Goal: Information Seeking & Learning: Learn about a topic

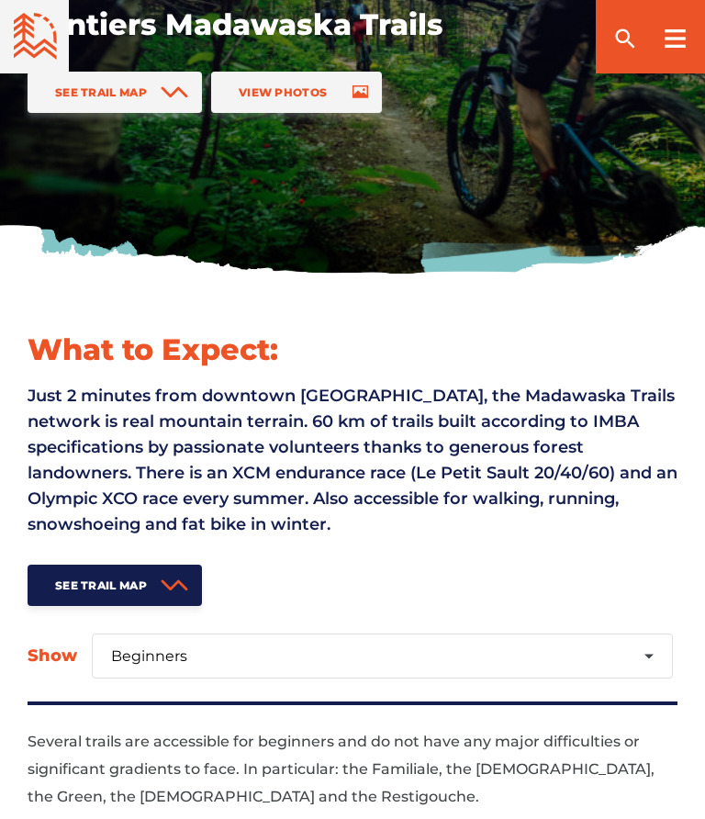
scroll to position [303, 0]
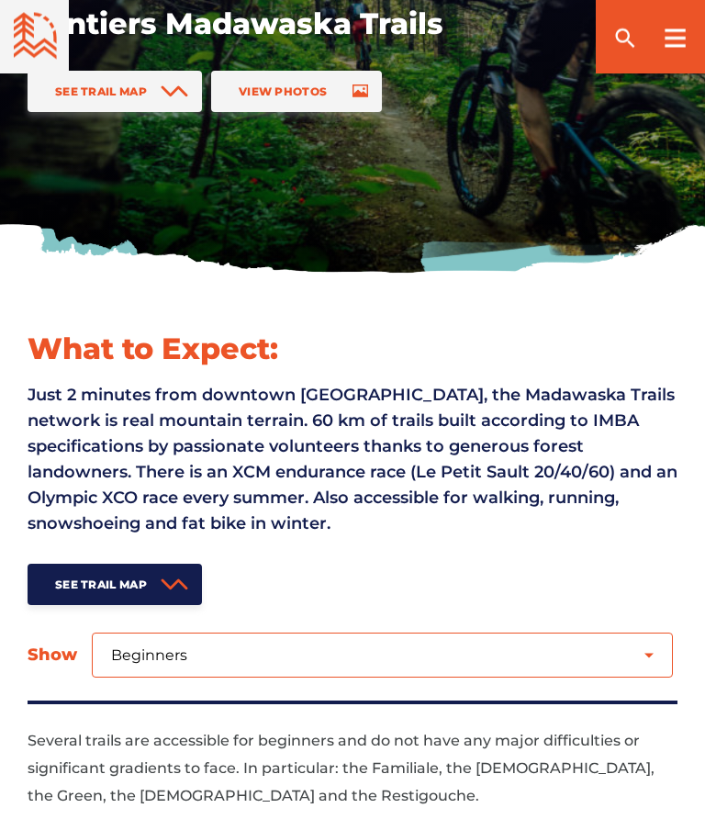
click at [655, 652] on select "Beginners Intermediate Expert" at bounding box center [382, 655] width 581 height 45
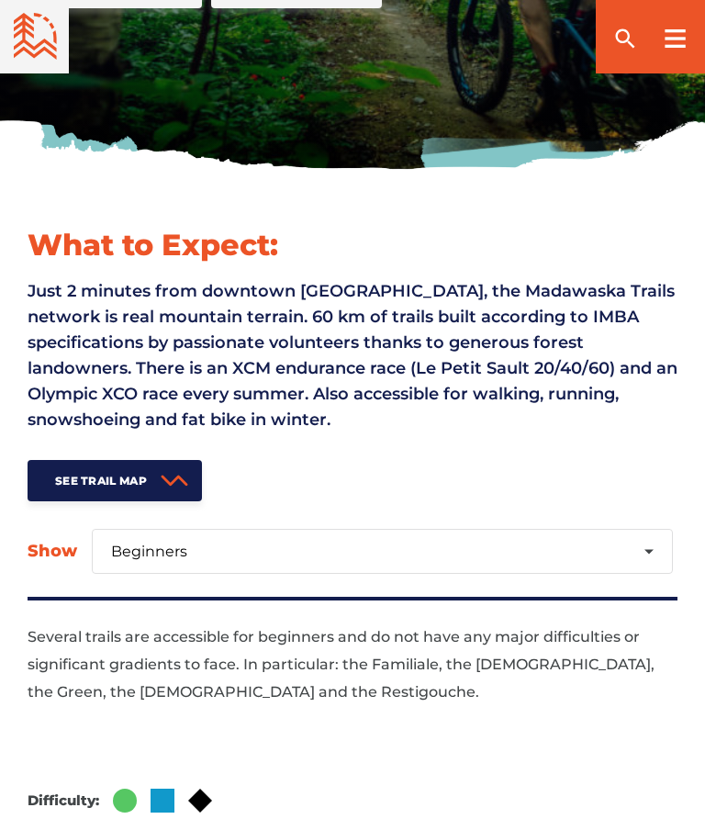
click at [113, 466] on link "See Trail Map" at bounding box center [115, 480] width 174 height 41
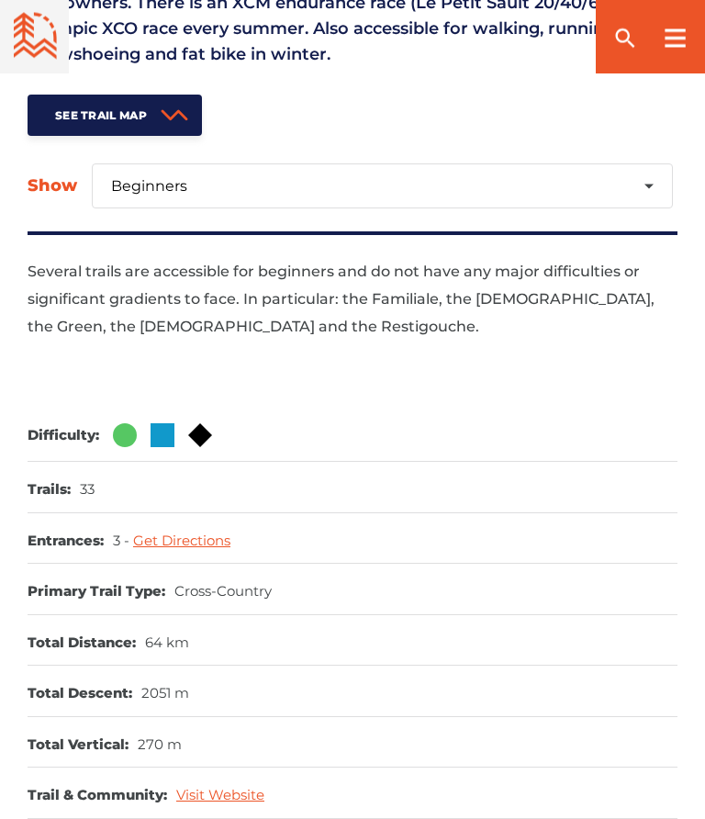
scroll to position [773, 0]
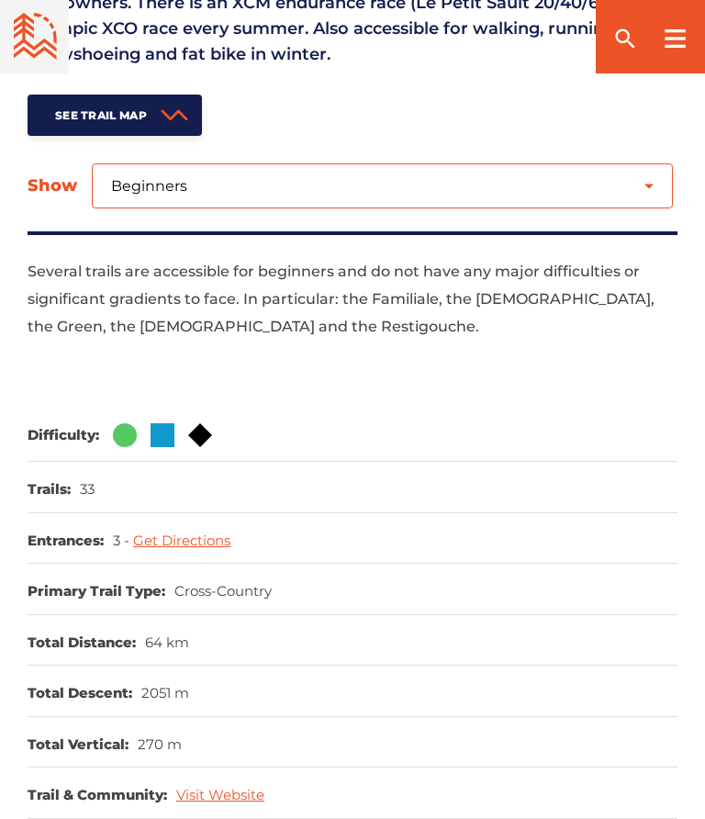
click at [660, 180] on select "Beginners Intermediate Expert" at bounding box center [382, 185] width 581 height 45
select select "1"
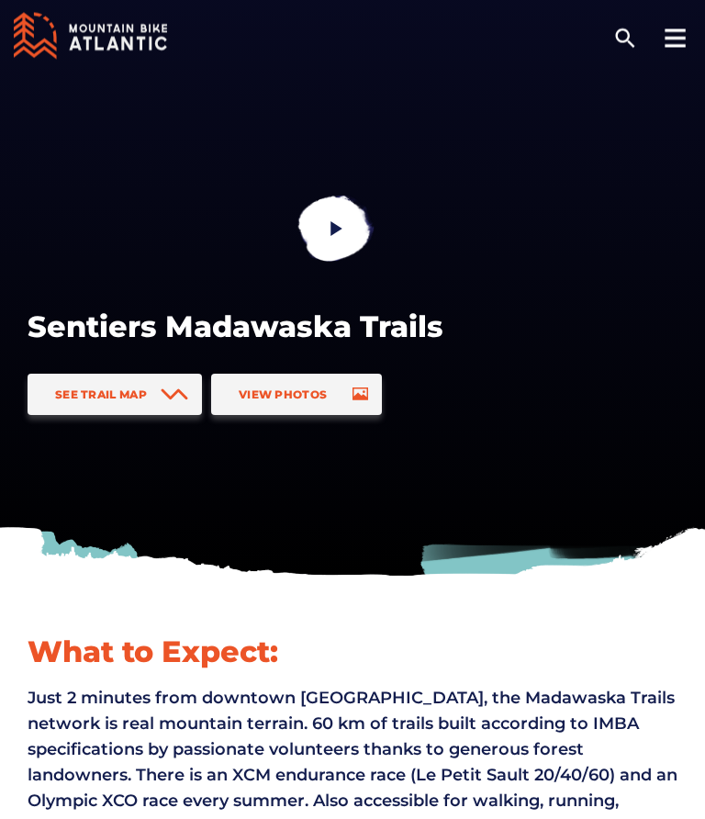
scroll to position [0, 0]
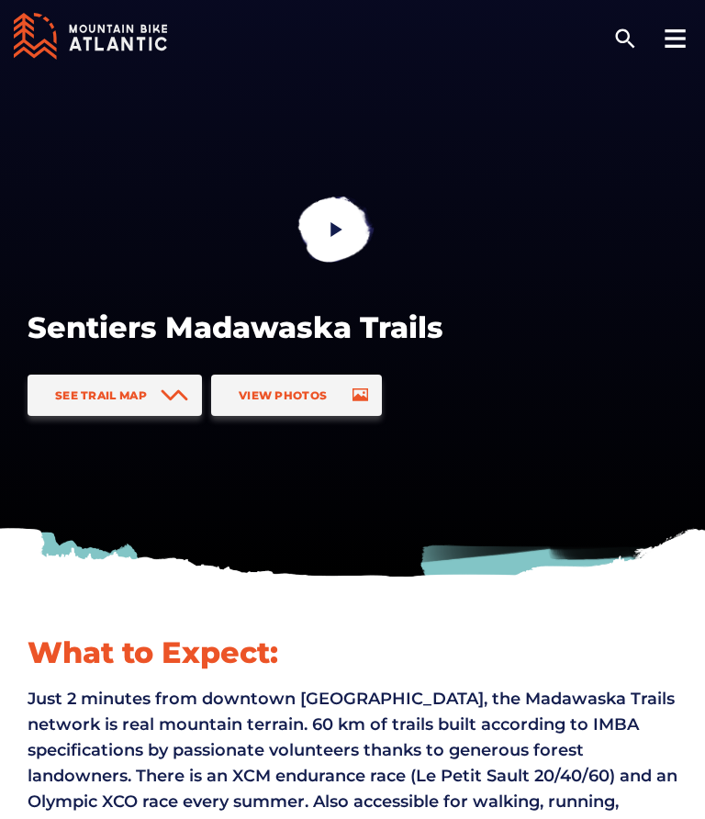
click at [677, 38] on rect at bounding box center [674, 38] width 20 height 3
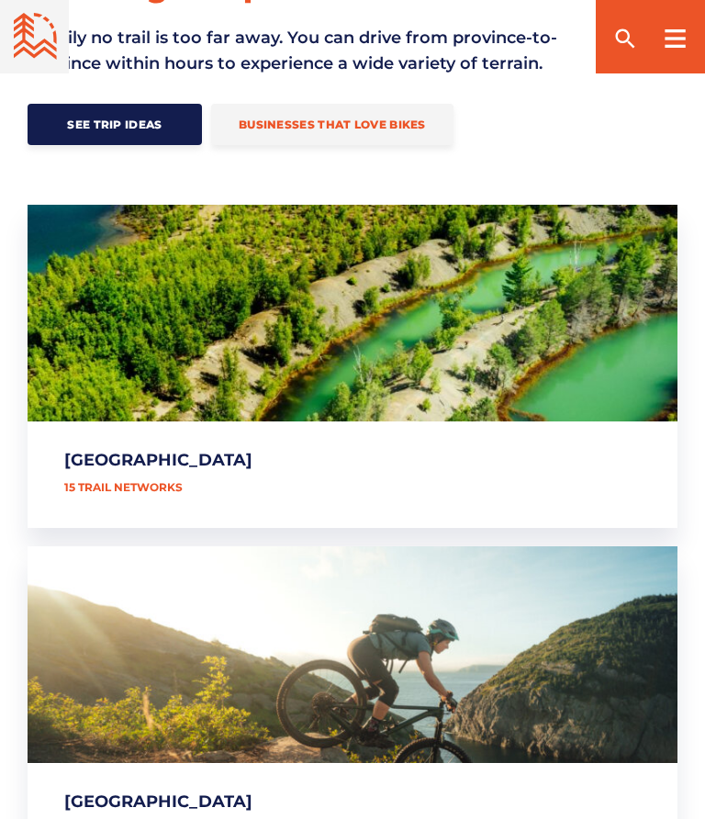
scroll to position [782, 0]
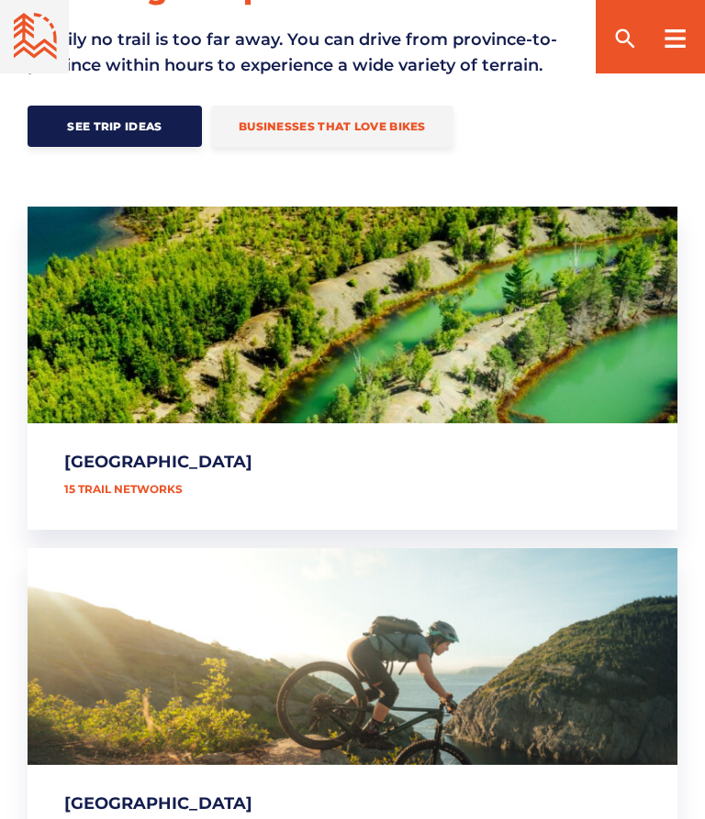
click at [133, 483] on link "[GEOGRAPHIC_DATA]" at bounding box center [353, 367] width 650 height 323
click at [329, 311] on link "[GEOGRAPHIC_DATA]" at bounding box center [353, 367] width 650 height 323
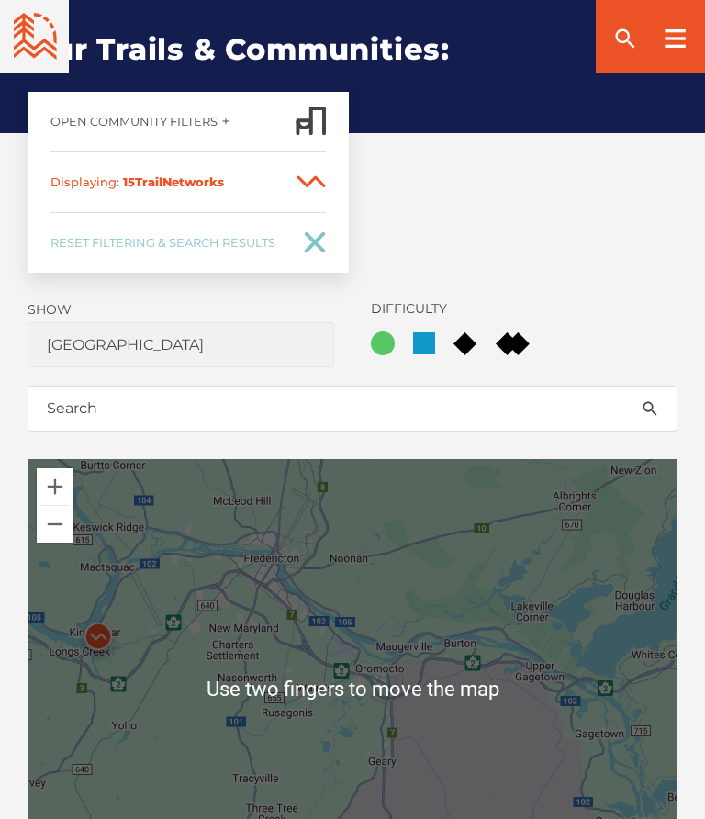
scroll to position [1063, 0]
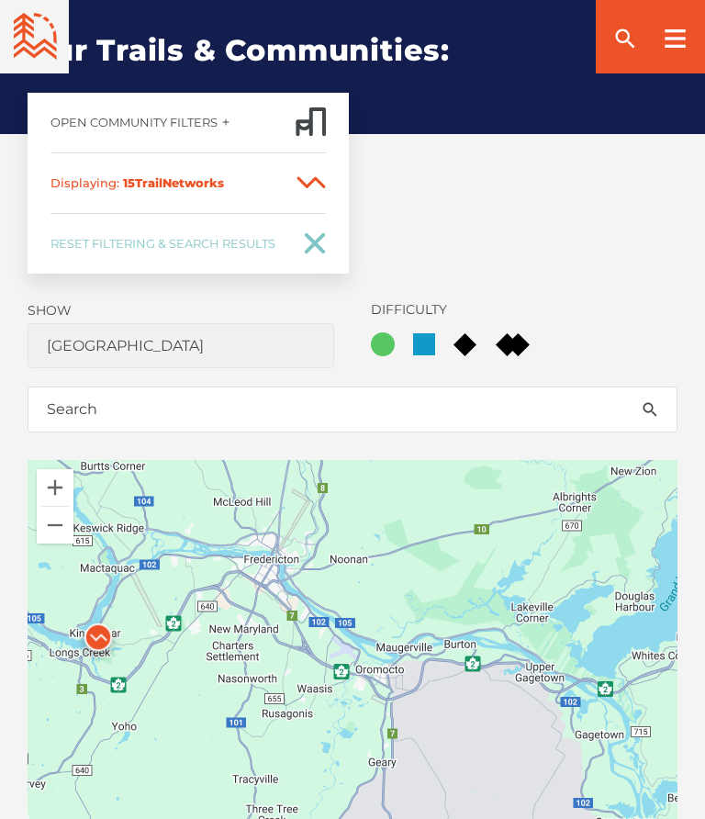
click at [308, 178] on icon at bounding box center [310, 182] width 29 height 13
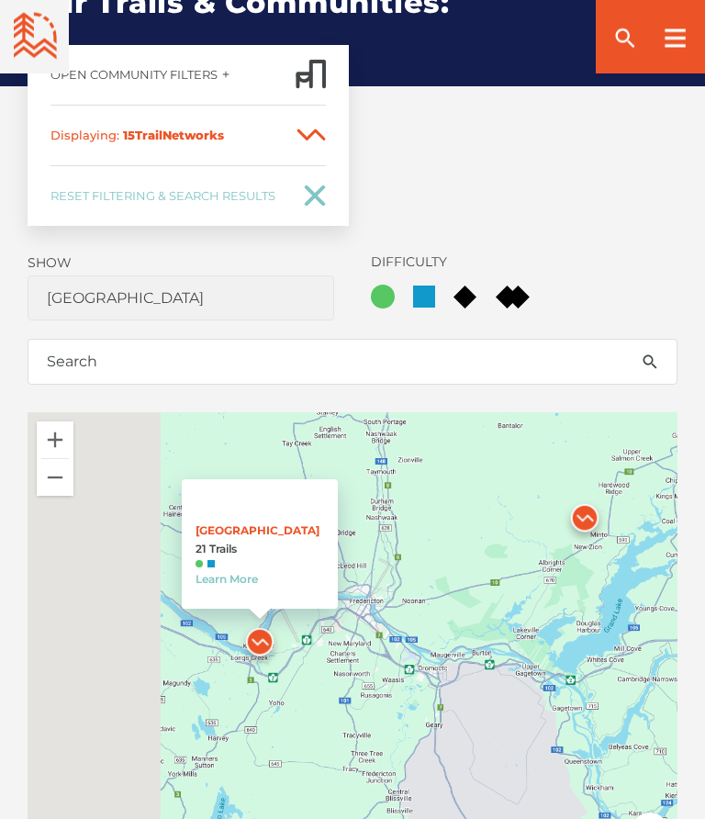
scroll to position [1110, 0]
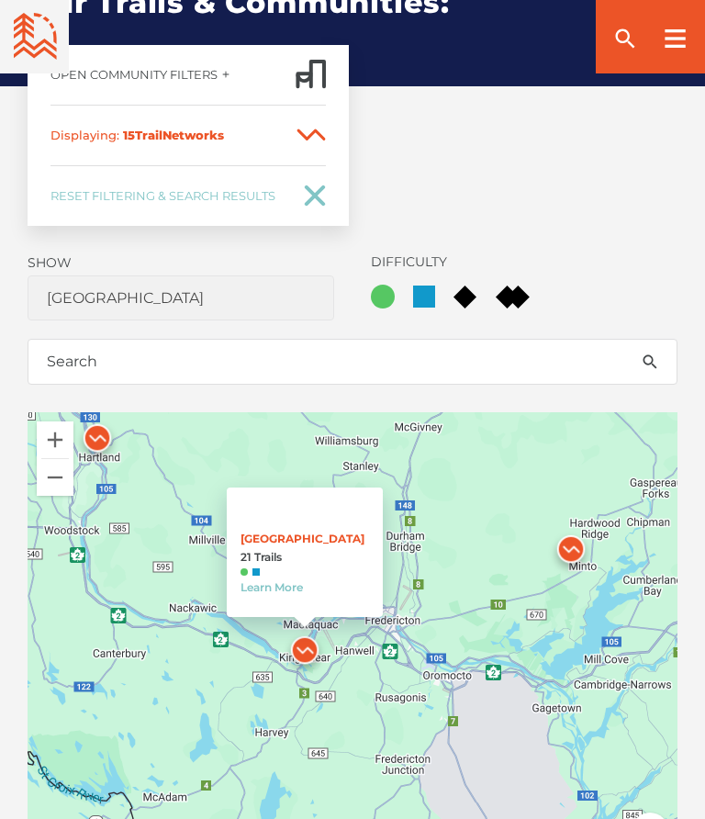
click at [436, 666] on div "Woolastook Park 21 Trails Learn More" at bounding box center [353, 641] width 650 height 459
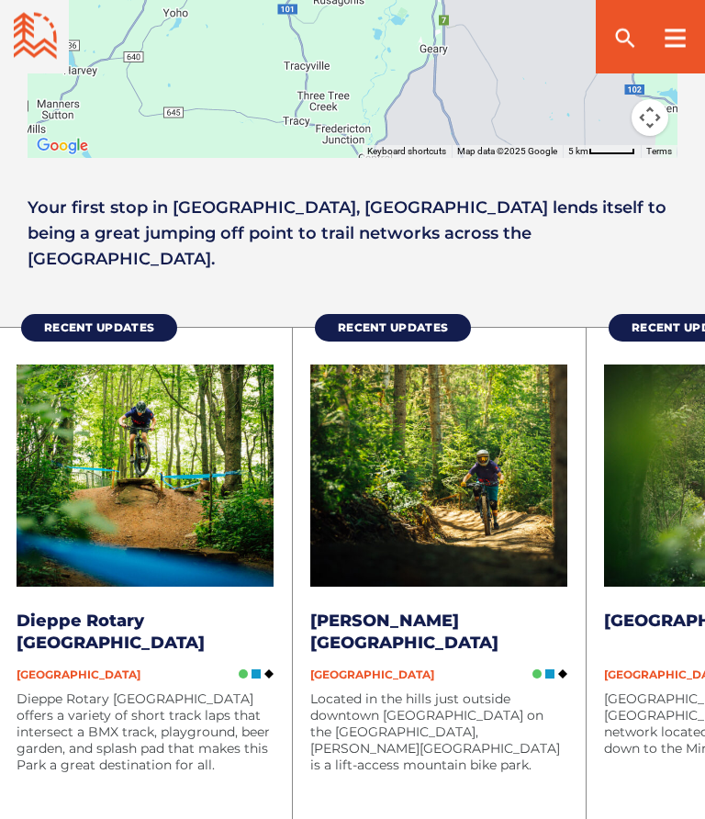
scroll to position [1823, 0]
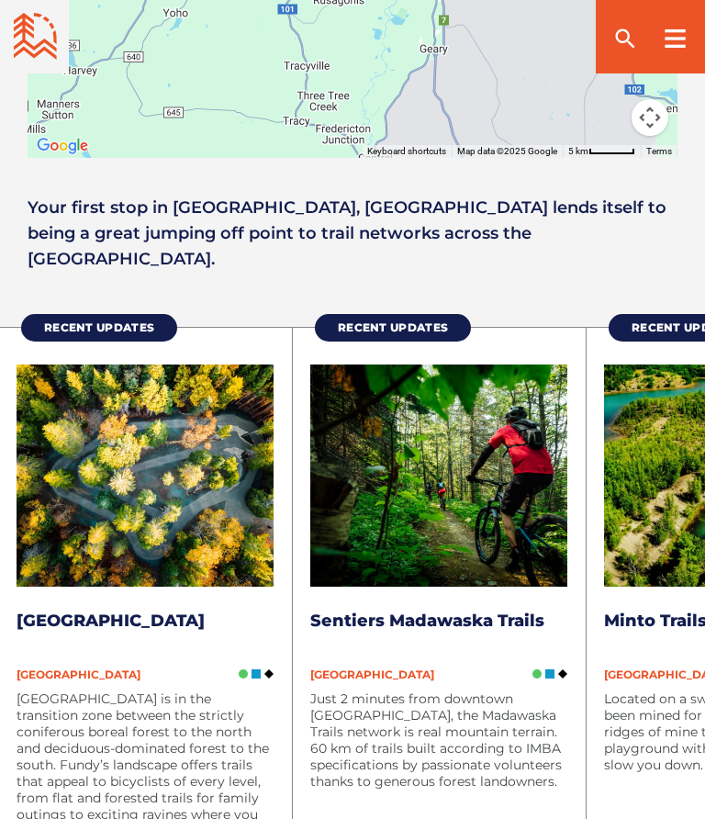
click at [386, 667] on span "[GEOGRAPHIC_DATA]" at bounding box center [372, 674] width 124 height 14
click at [381, 667] on span "[GEOGRAPHIC_DATA]" at bounding box center [372, 674] width 124 height 14
click at [477, 610] on link "Sentiers Madawaska Trails" at bounding box center [427, 620] width 234 height 20
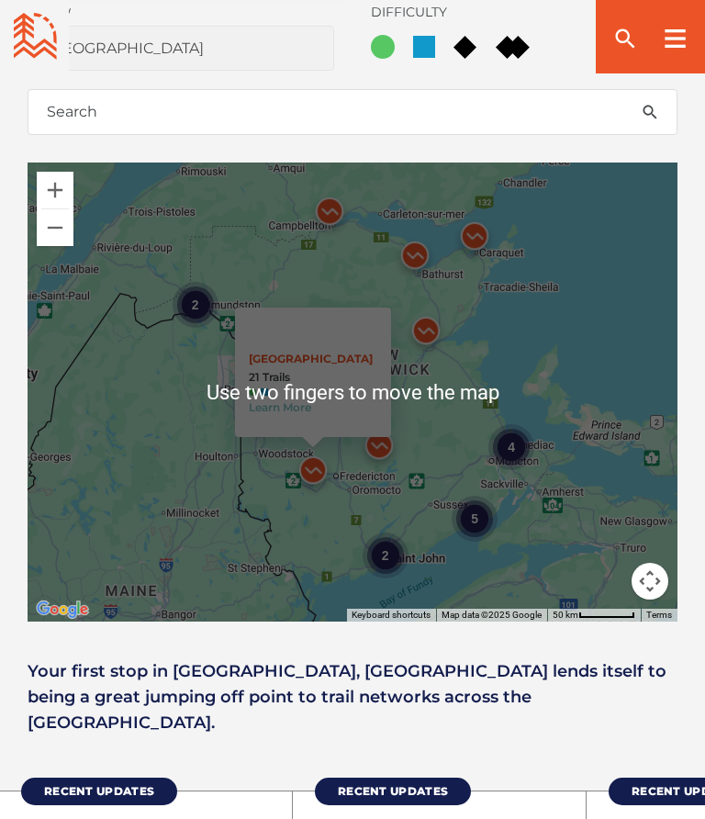
scroll to position [1361, 0]
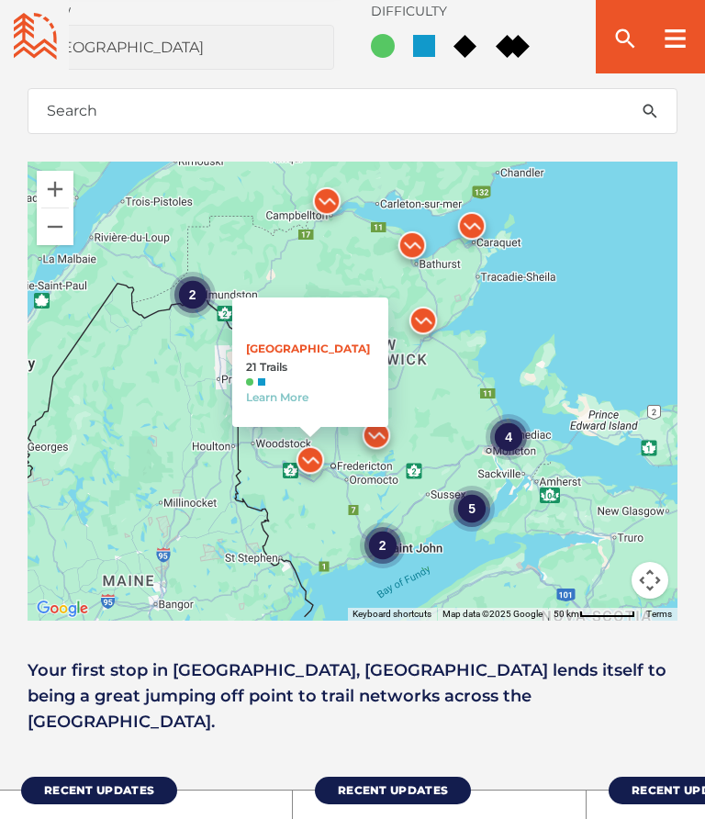
click at [507, 355] on div "4 2 5 2 Woolastook Park 21 Trails Learn More" at bounding box center [353, 391] width 650 height 459
click at [298, 253] on div "4 2 5 2 Woolastook Park 21 Trails Learn More" at bounding box center [353, 391] width 650 height 459
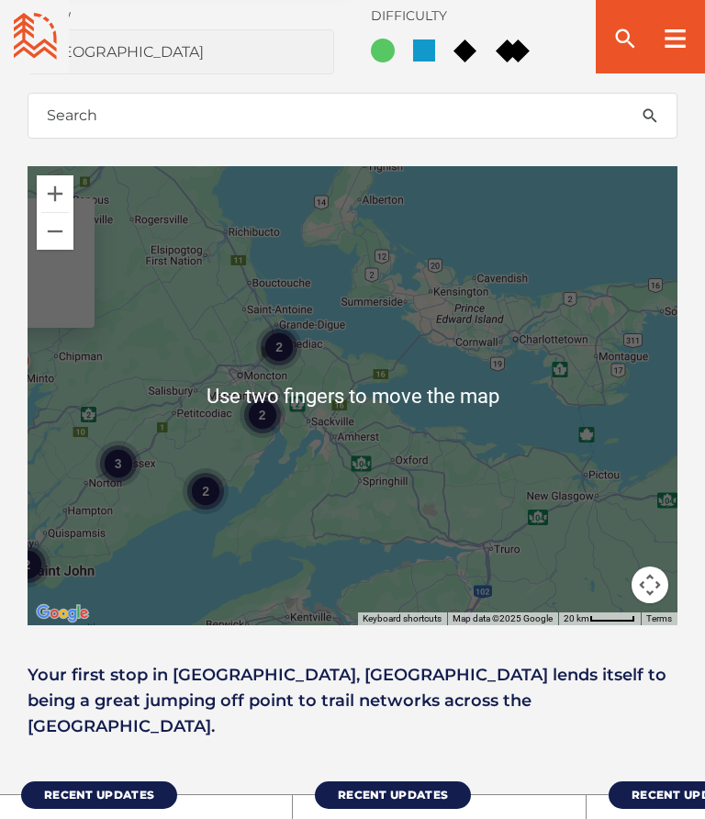
scroll to position [1352, 0]
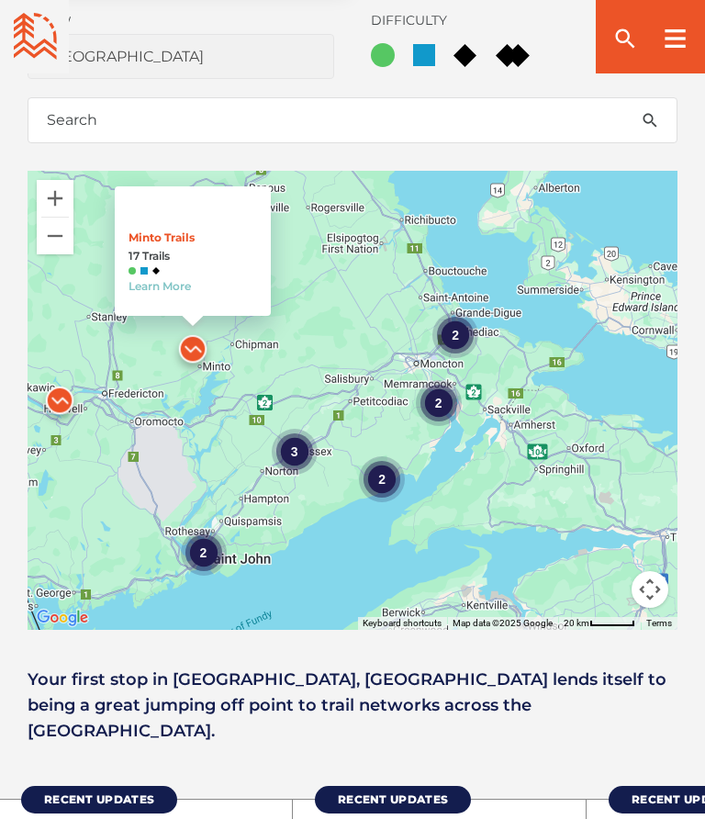
click at [460, 329] on div "2" at bounding box center [455, 335] width 46 height 46
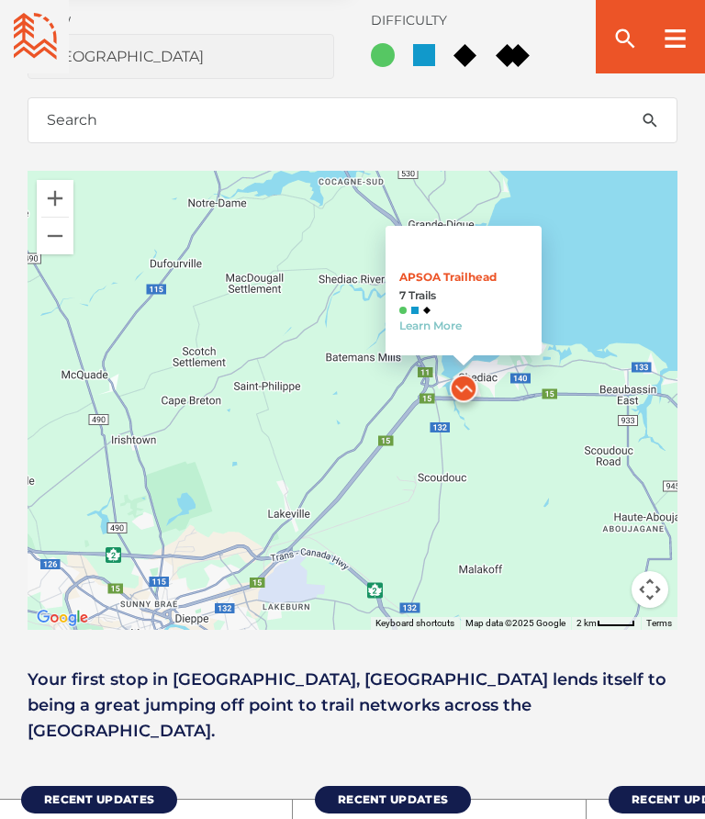
click at [472, 279] on link "APSOA Trailhead" at bounding box center [447, 277] width 97 height 14
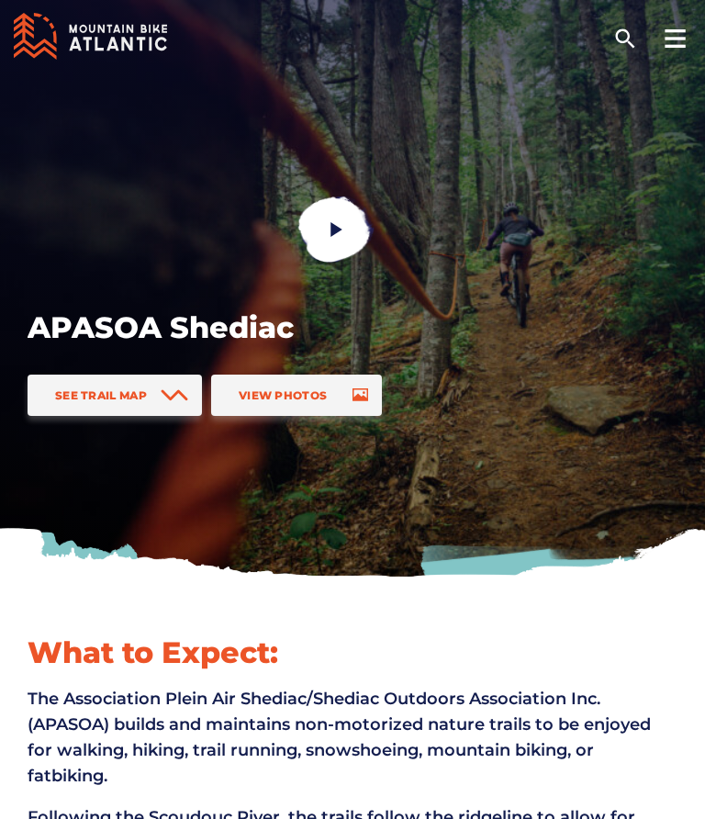
click at [360, 392] on icon at bounding box center [360, 394] width 16 height 13
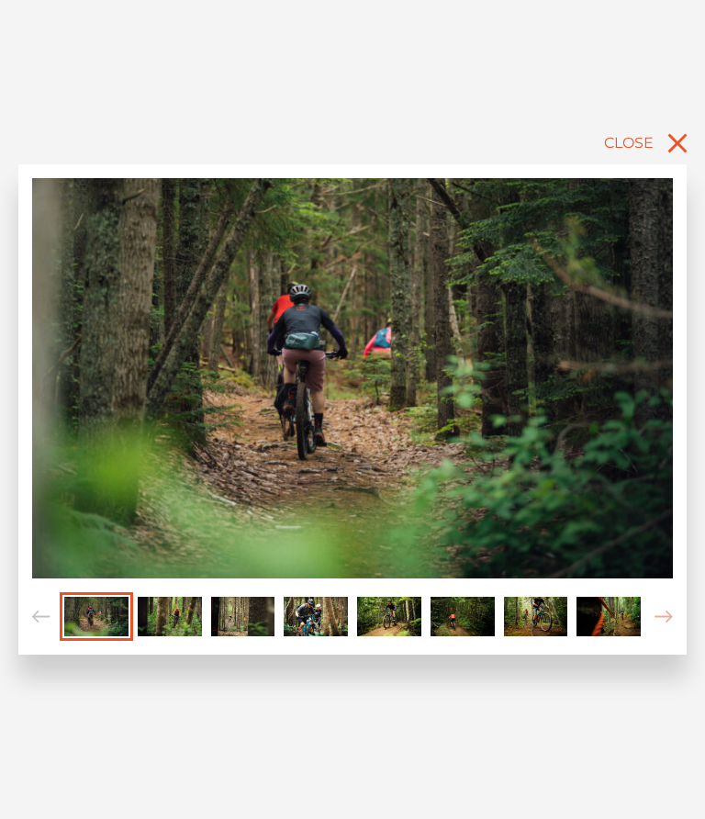
click at [670, 149] on icon "close" at bounding box center [677, 142] width 19 height 19
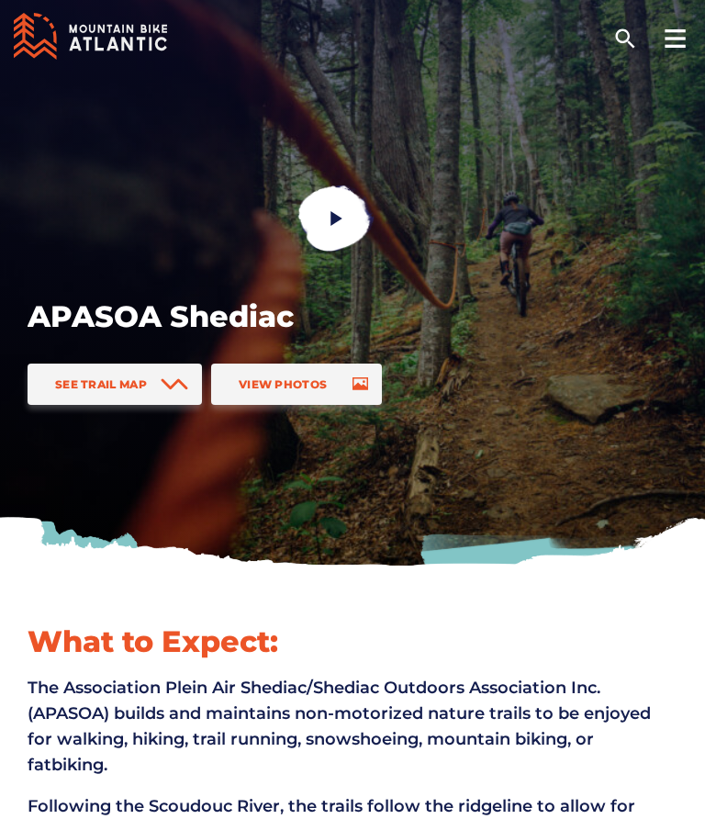
click at [181, 374] on span at bounding box center [175, 383] width 28 height 41
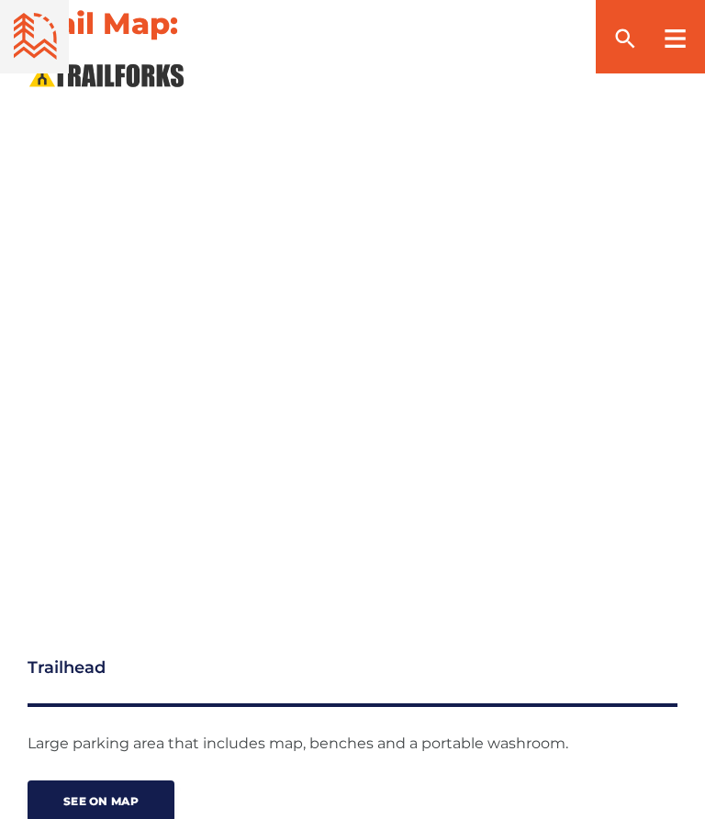
scroll to position [2286, 0]
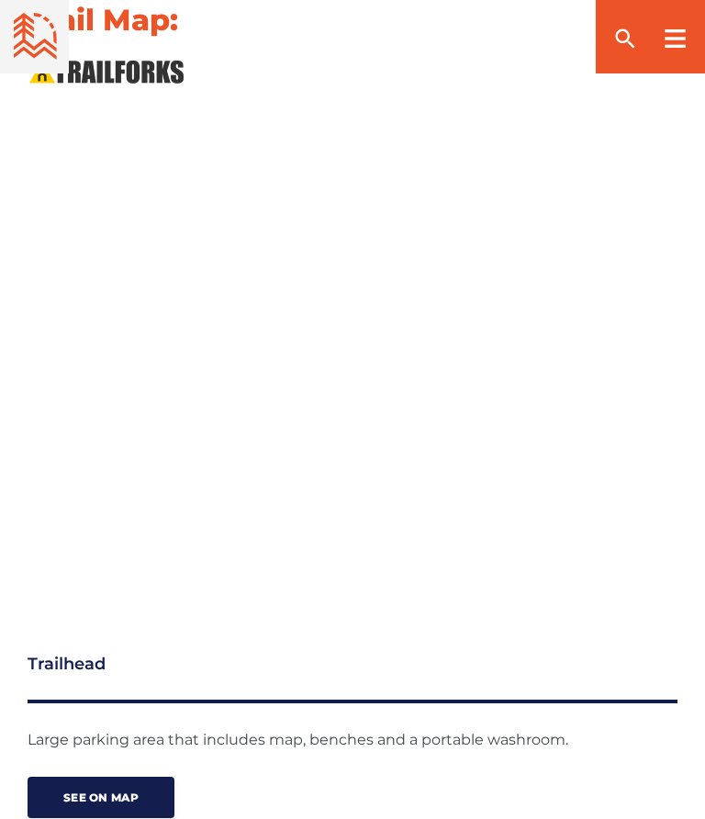
click at [243, 677] on h3 "Trailhead" at bounding box center [353, 677] width 650 height 52
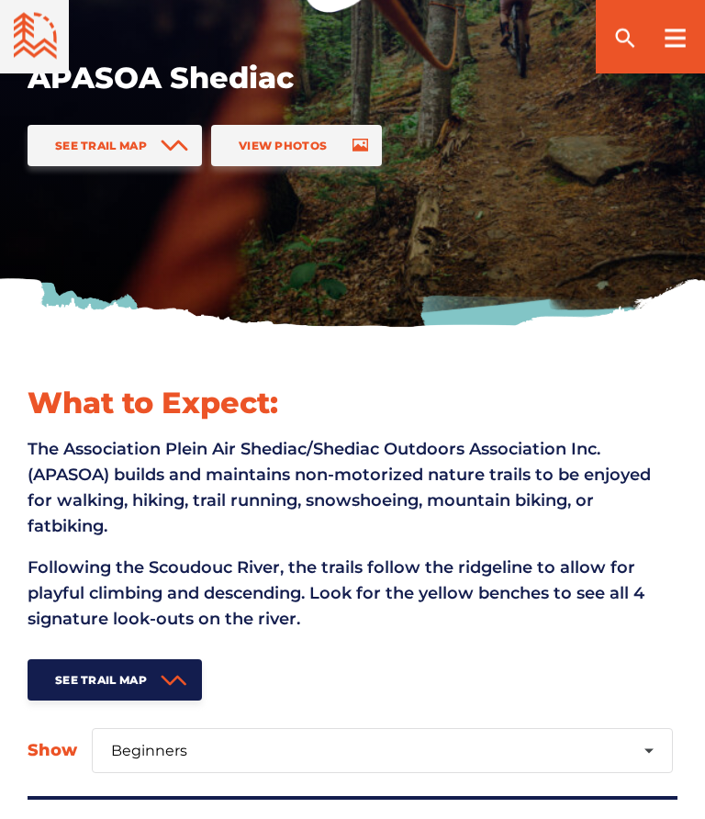
scroll to position [224, 0]
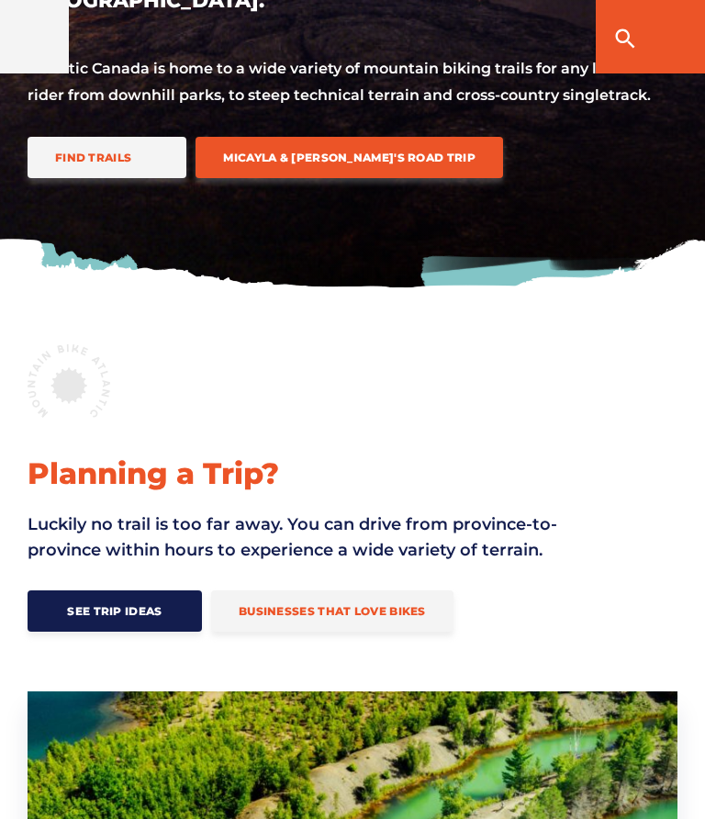
scroll to position [260, 0]
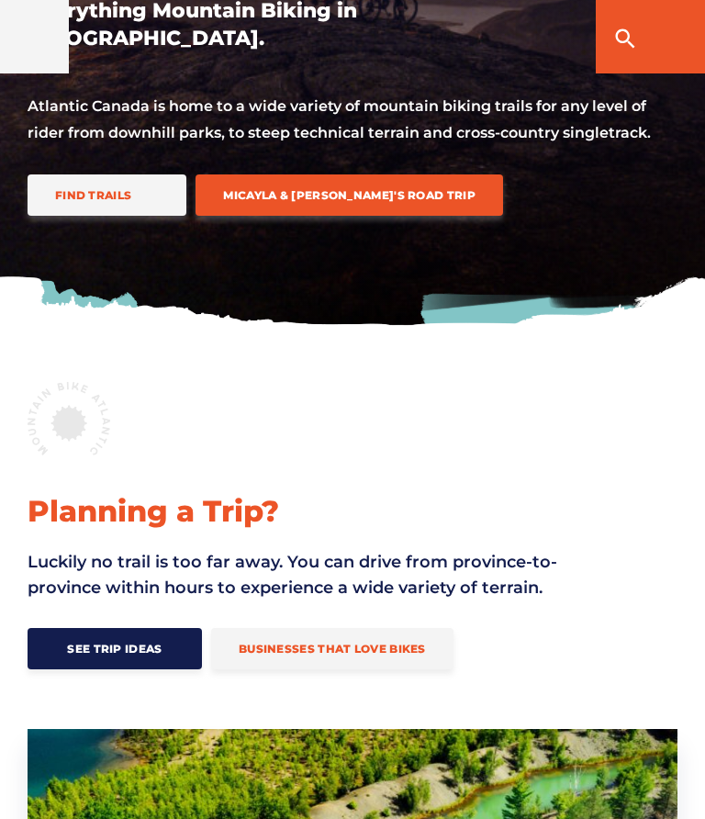
click at [118, 188] on span "Find Trails" at bounding box center [93, 195] width 76 height 14
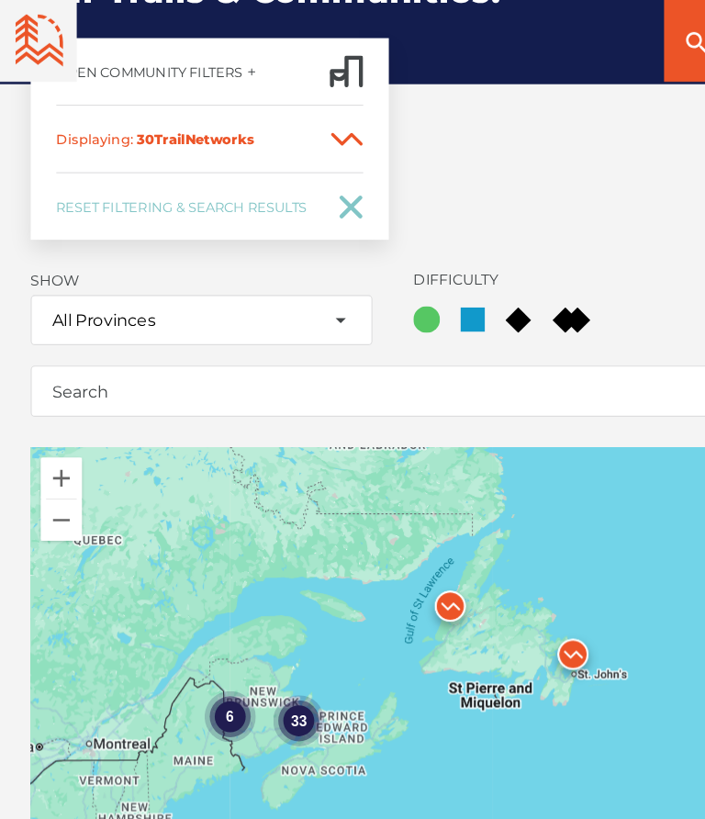
scroll to position [2967, 0]
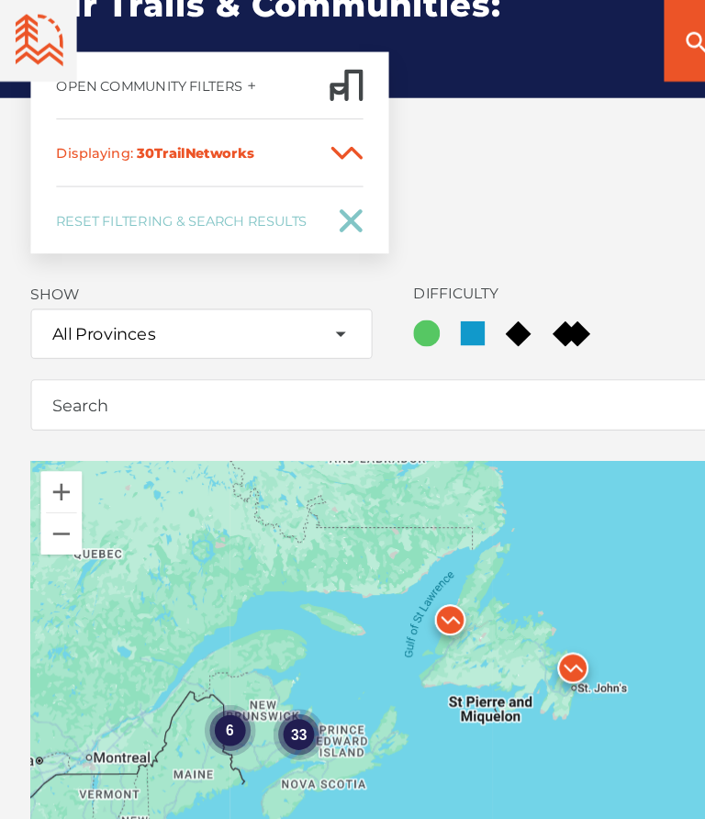
click at [240, 571] on div "33 6" at bounding box center [353, 643] width 650 height 459
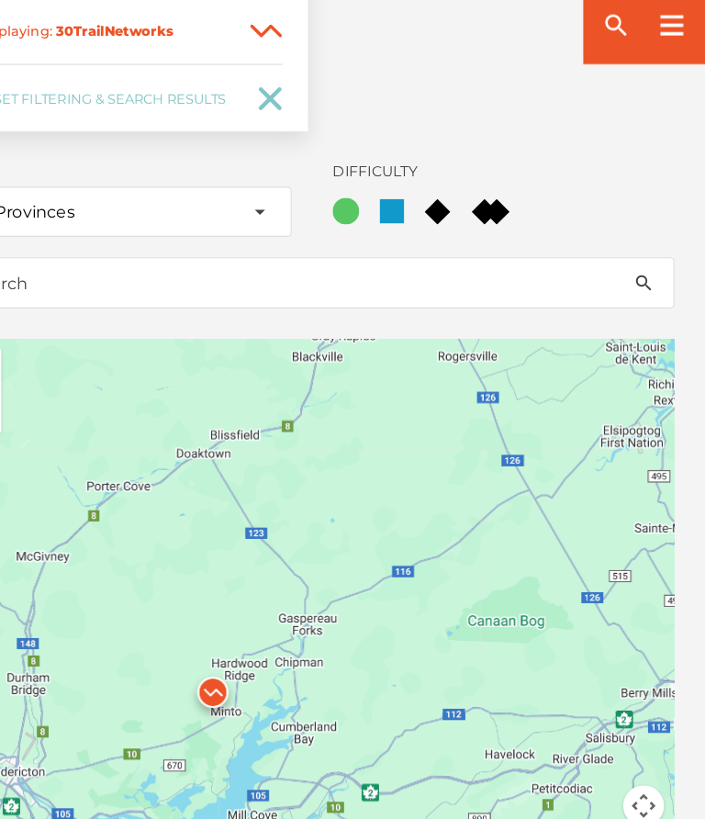
scroll to position [3061, 0]
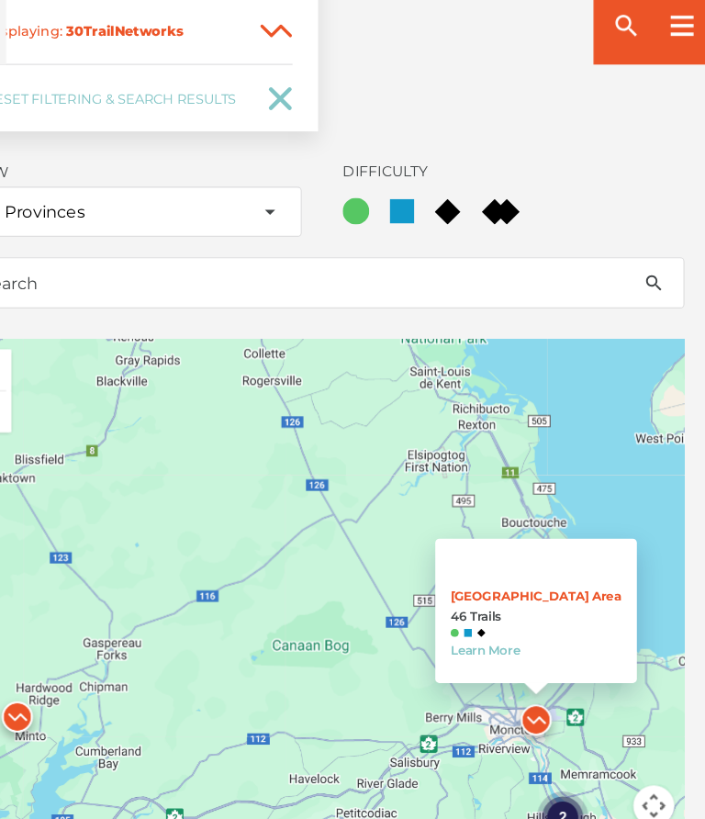
click at [468, 591] on link "Learn More" at bounding box center [499, 598] width 62 height 14
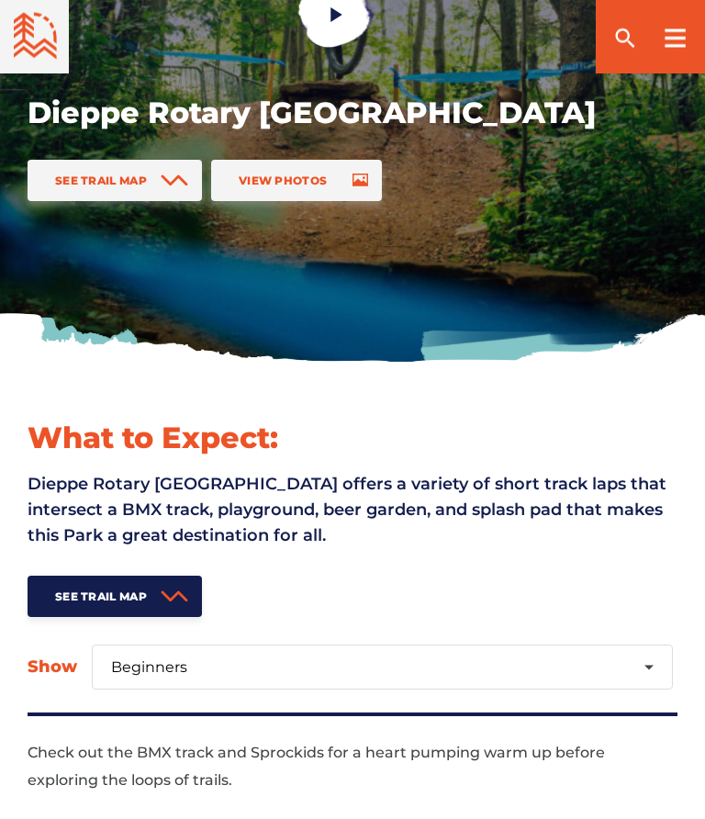
scroll to position [215, 0]
click at [166, 595] on icon at bounding box center [174, 596] width 24 height 8
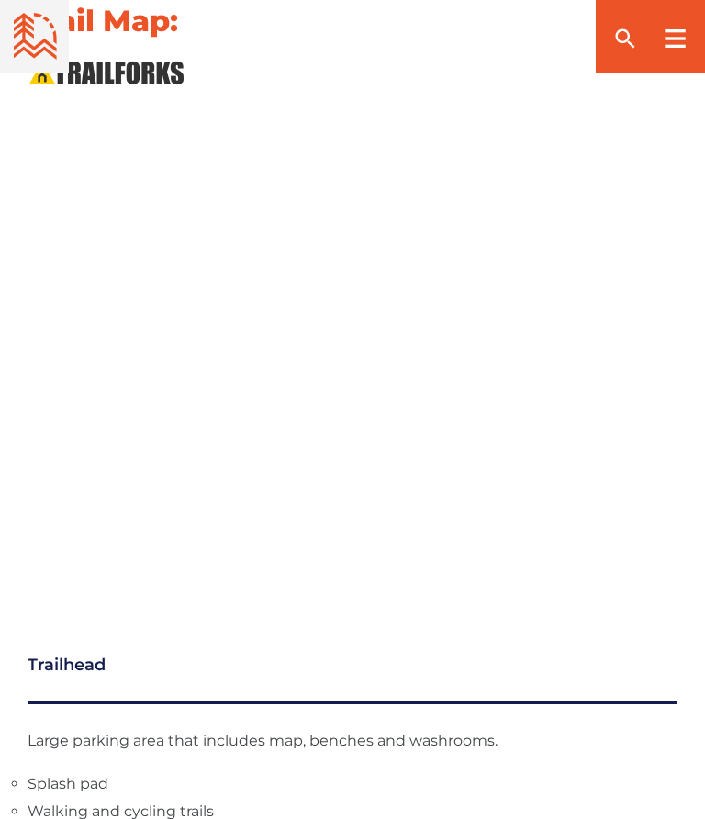
scroll to position [2272, 0]
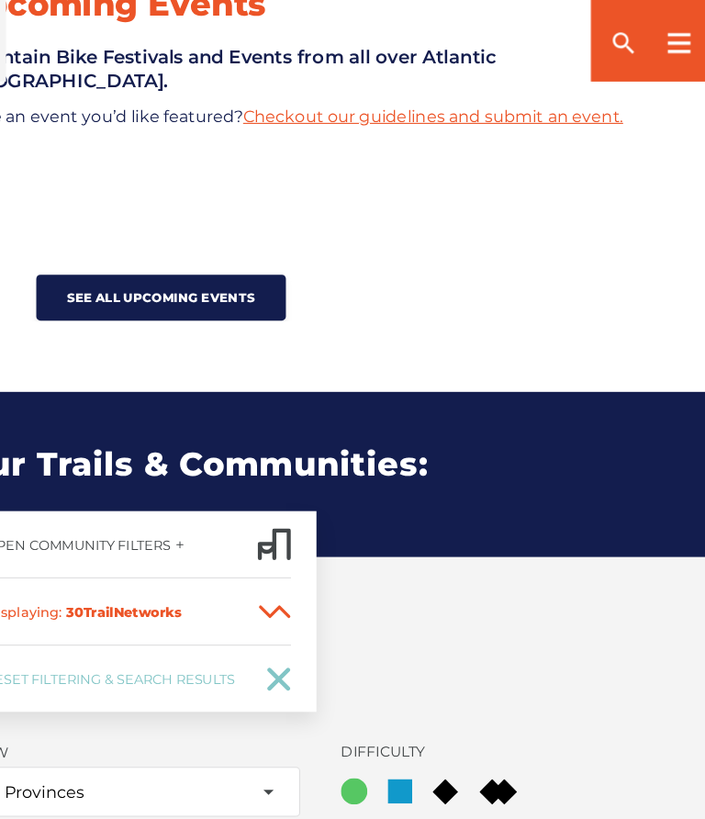
scroll to position [2552, 0]
